Goal: Check status: Check status

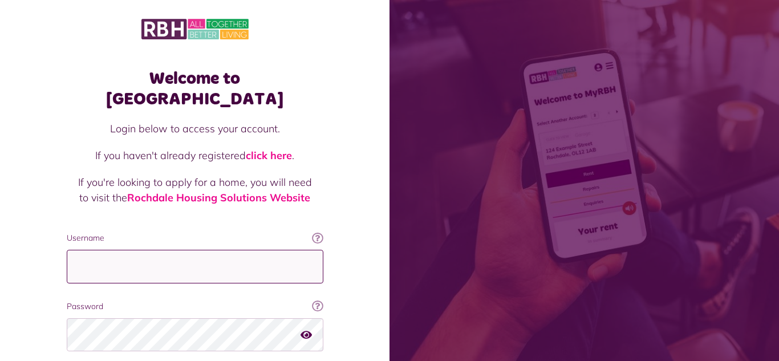
click at [78, 250] on input "Username" at bounding box center [195, 267] width 257 height 34
type input "**********"
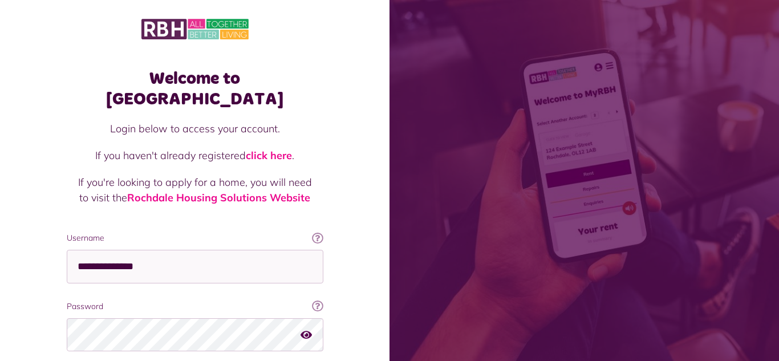
click at [0, 296] on div "**********" at bounding box center [195, 229] width 390 height 459
click at [27, 287] on div "Welcome to MyRBH Login below to access your account. If you haven't already reg…" at bounding box center [195, 229] width 390 height 459
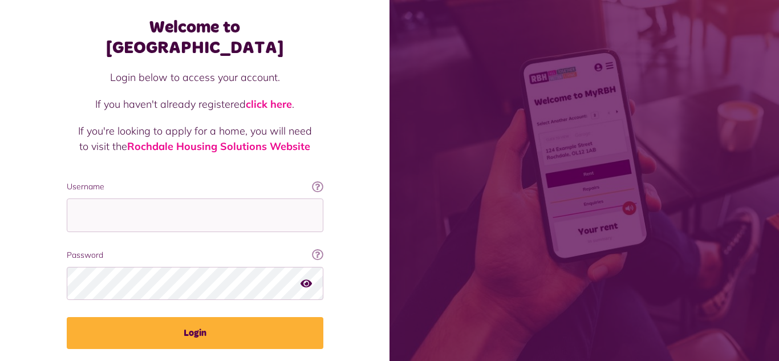
scroll to position [77, 0]
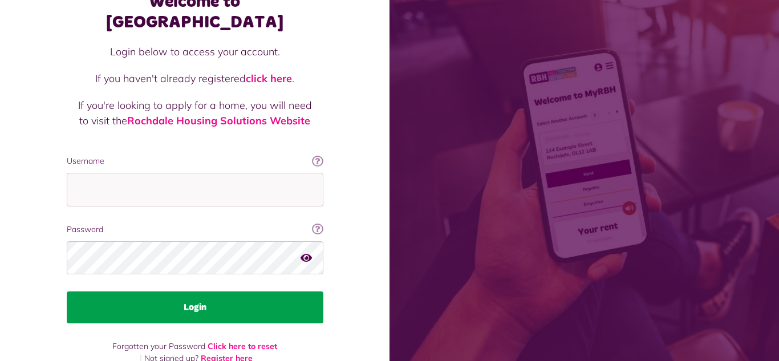
click at [189, 291] on button "Login" at bounding box center [195, 307] width 257 height 32
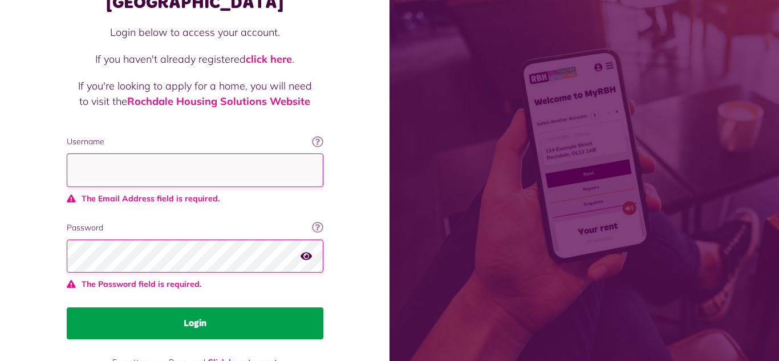
scroll to position [112, 0]
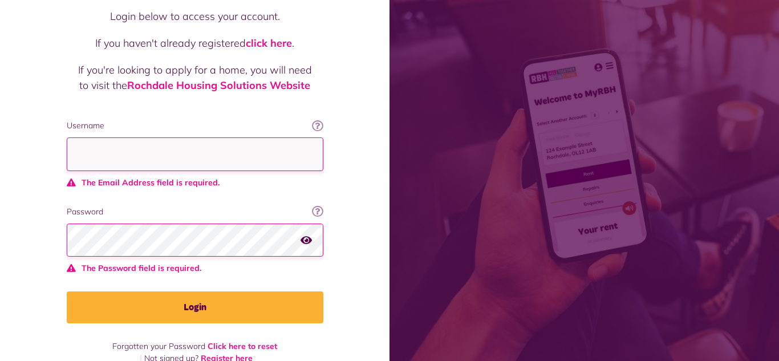
click at [37, 294] on div "Welcome to MyRBH Login below to access your account. If you haven't already reg…" at bounding box center [195, 135] width 390 height 494
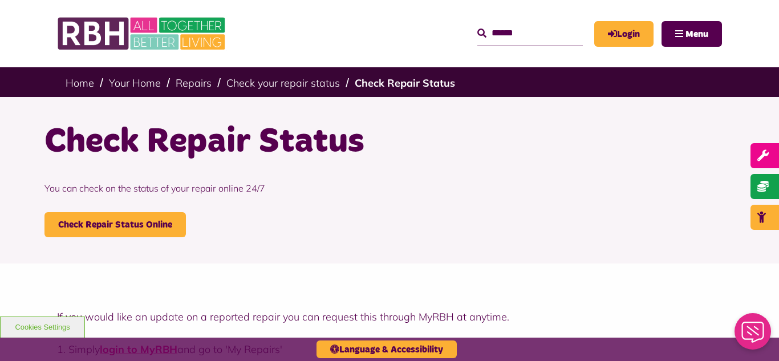
click at [239, 222] on div "Check Repair Status You can check on the status of your repair online 24/7 Chec…" at bounding box center [389, 178] width 707 height 117
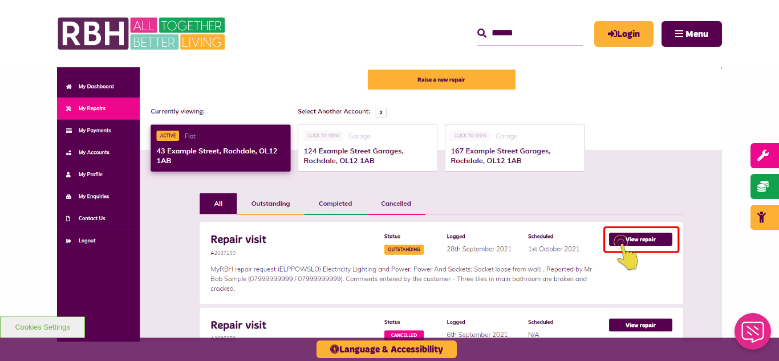
scroll to position [388, 0]
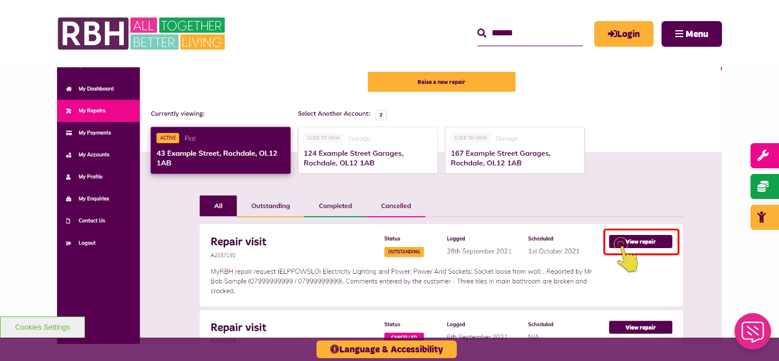
click at [91, 154] on img at bounding box center [389, 184] width 665 height 319
click at [84, 152] on img at bounding box center [389, 184] width 665 height 319
click at [100, 153] on img at bounding box center [389, 184] width 665 height 319
click at [627, 29] on link "Login" at bounding box center [623, 34] width 59 height 26
